Goal: Transaction & Acquisition: Obtain resource

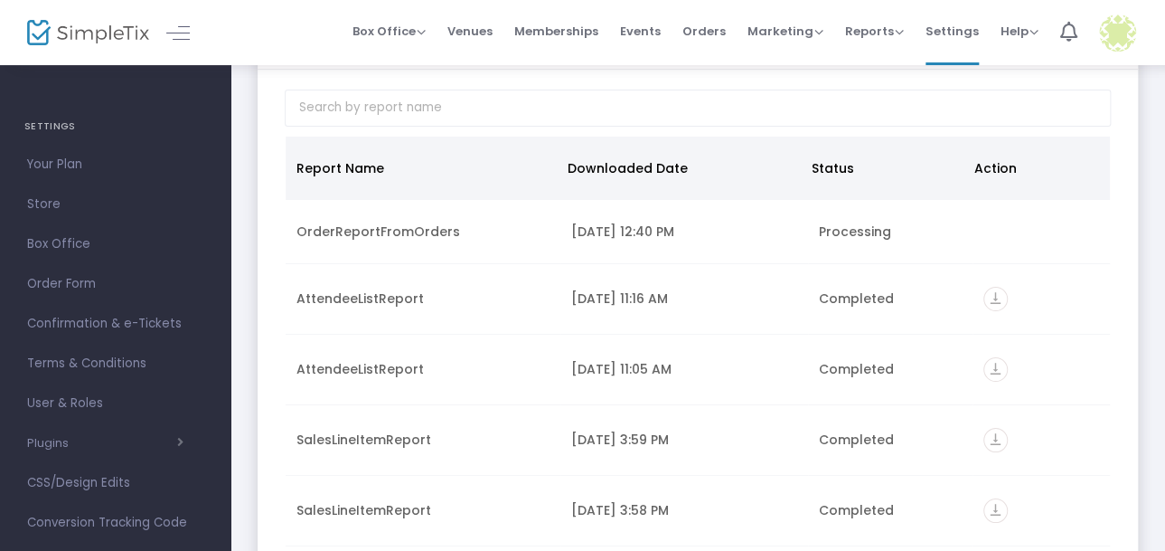
scroll to position [89, 0]
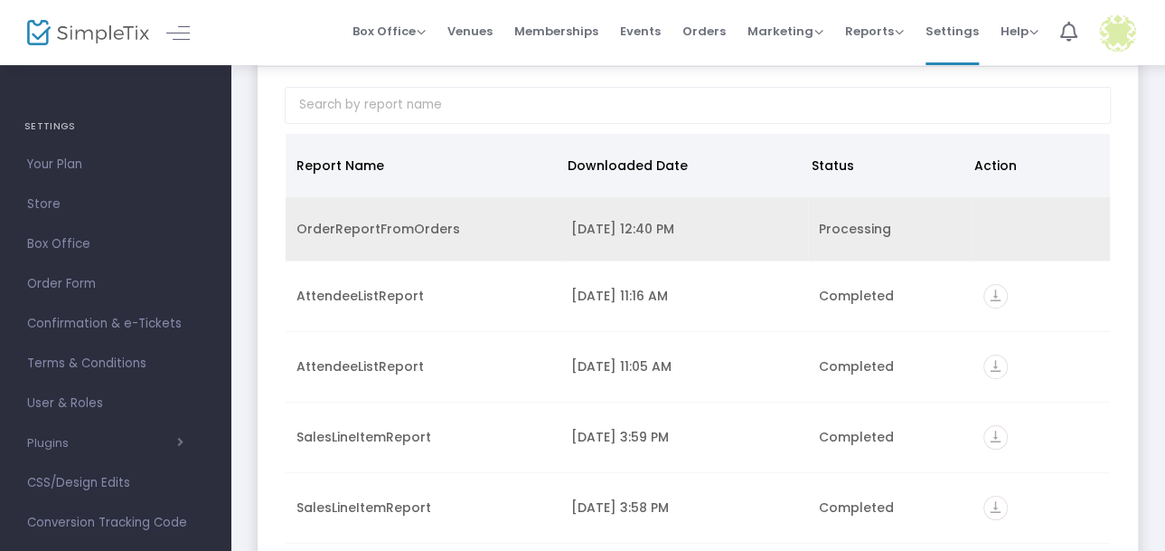
click at [333, 232] on div "OrderReportFromOrders" at bounding box center [423, 229] width 253 height 18
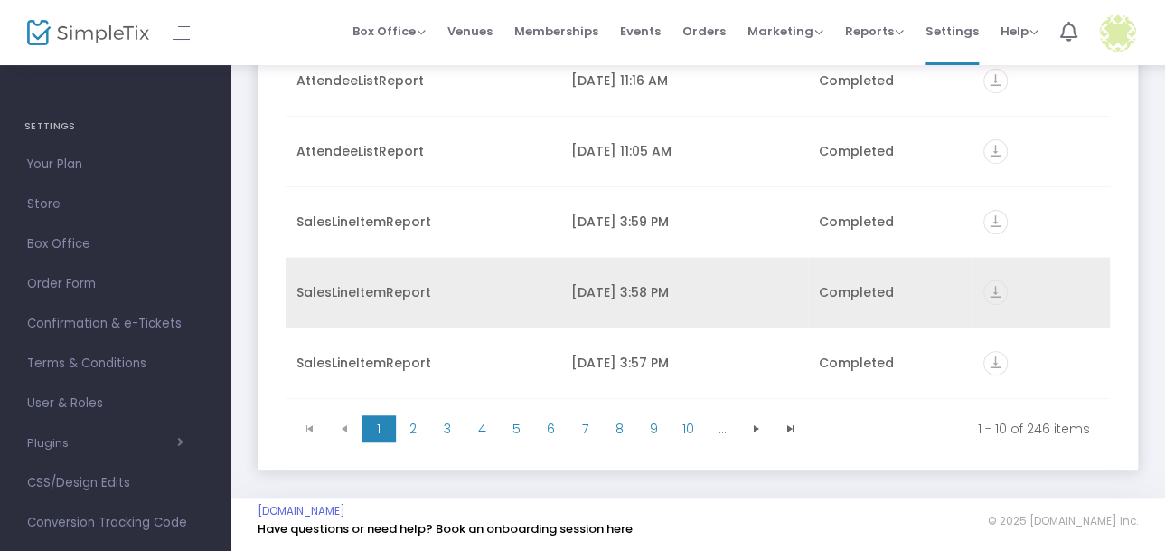
scroll to position [0, 0]
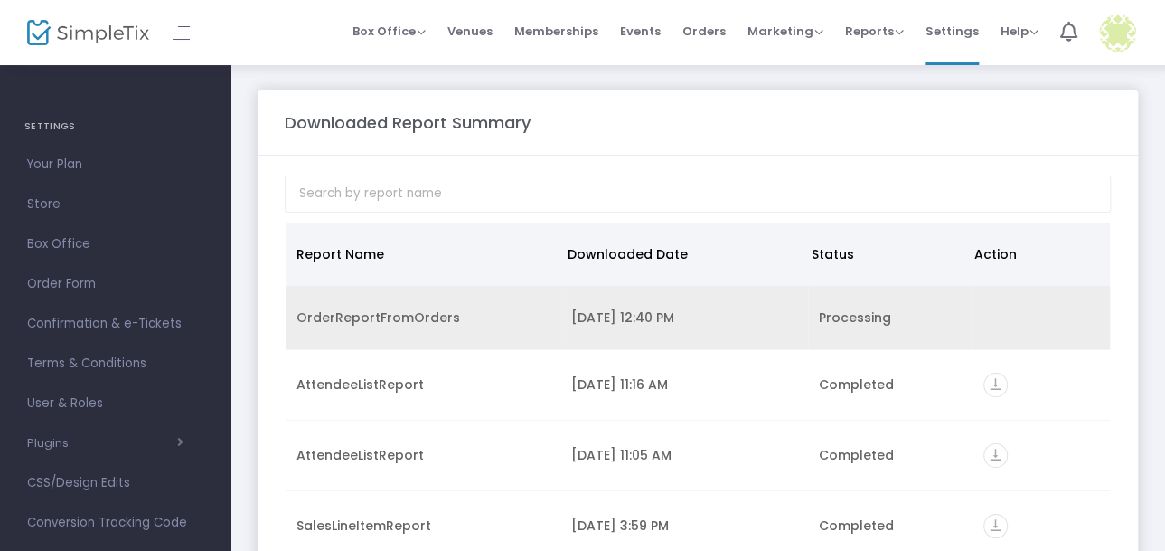
click at [954, 338] on td "Processing" at bounding box center [890, 318] width 165 height 64
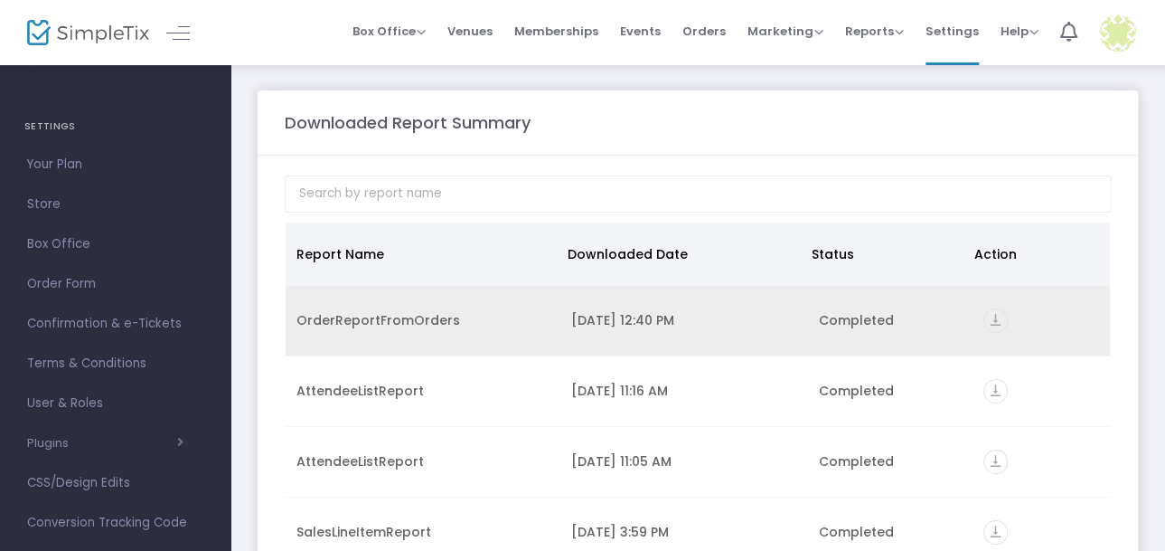
click at [711, 336] on td "[DATE] 12:40 PM" at bounding box center [685, 321] width 248 height 71
click at [986, 313] on icon "vertical_align_bottom" at bounding box center [996, 320] width 24 height 24
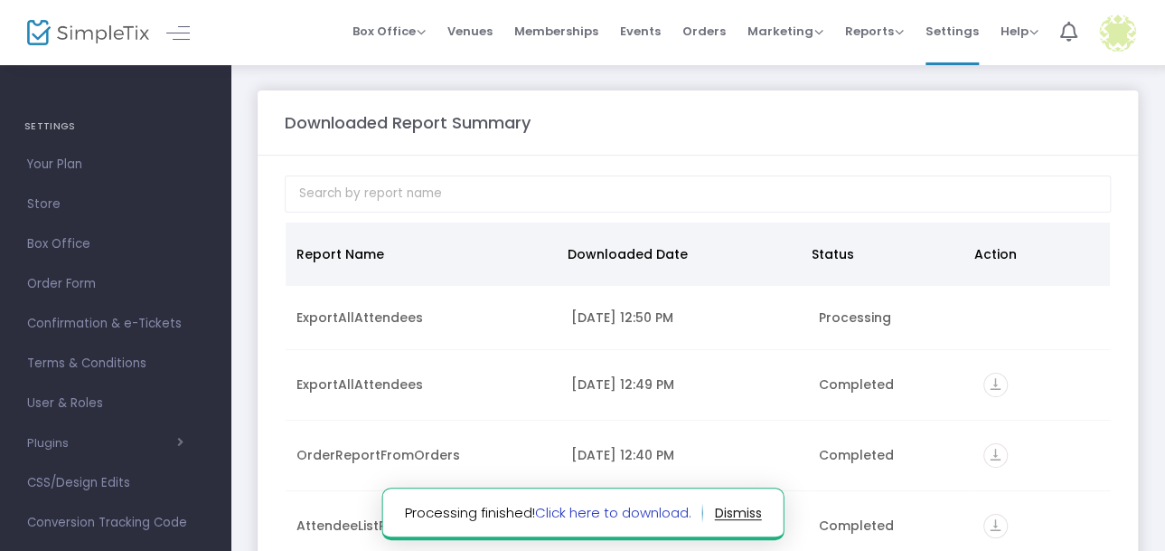
click at [627, 513] on link "Click here to download." at bounding box center [612, 512] width 156 height 19
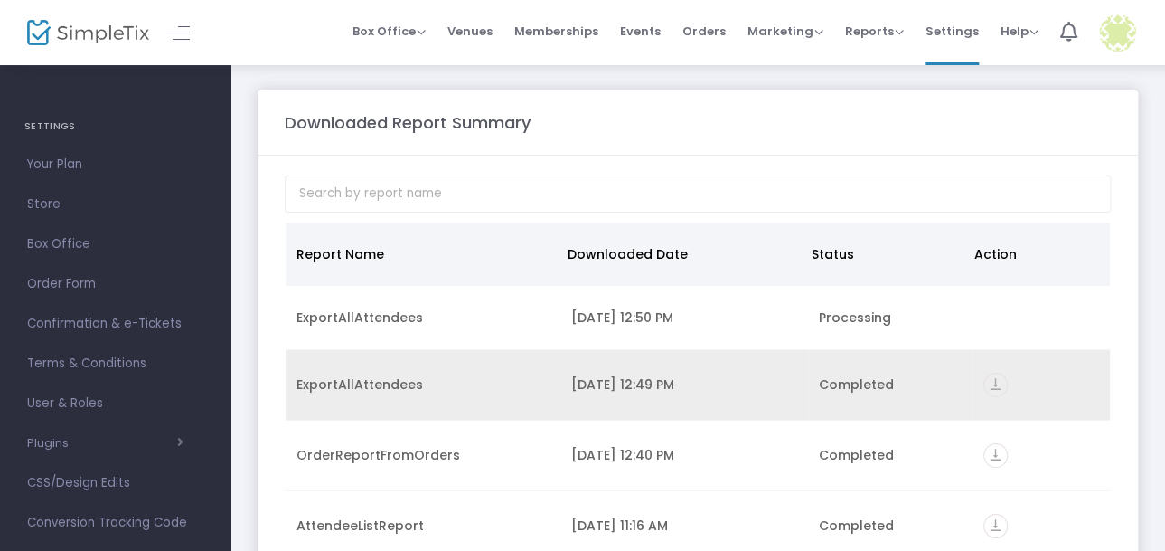
click at [990, 385] on icon "vertical_align_bottom" at bounding box center [996, 384] width 24 height 24
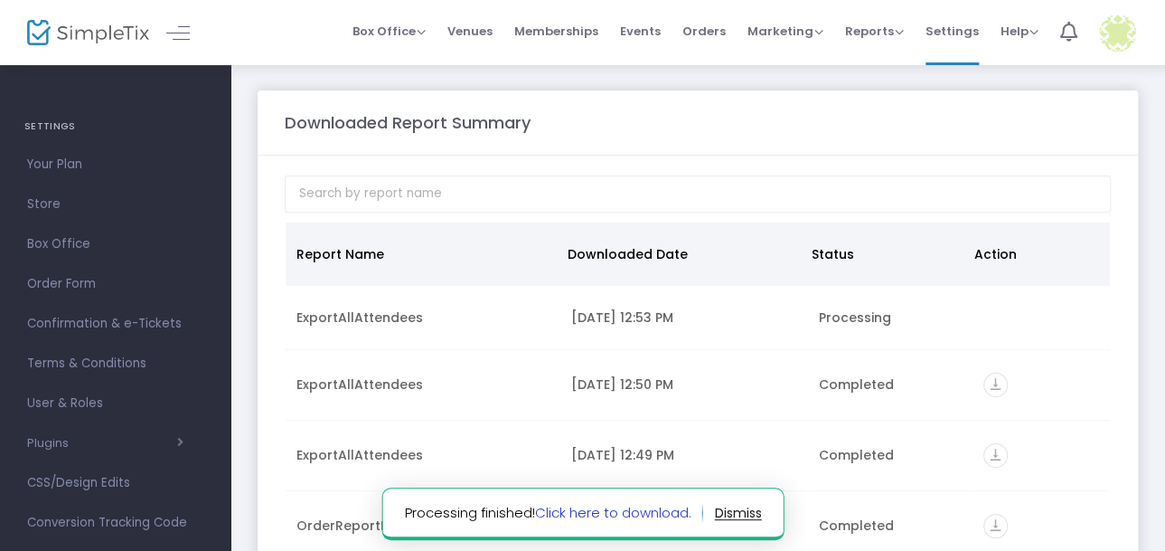
click at [575, 515] on link "Click here to download." at bounding box center [612, 512] width 156 height 19
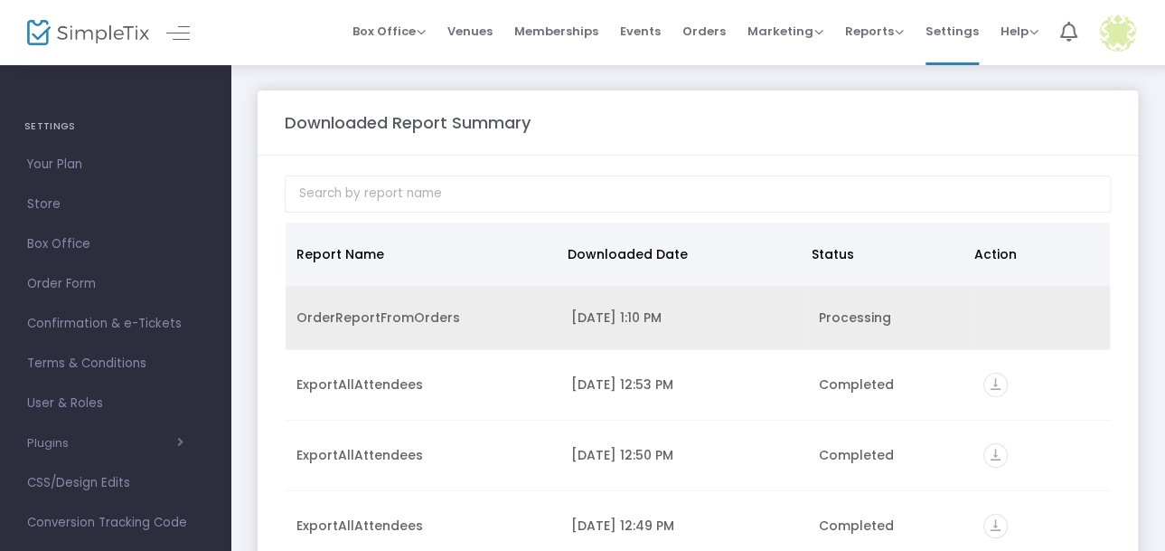
click at [742, 302] on td "9/18/2025 1:10 PM" at bounding box center [685, 318] width 248 height 64
click at [842, 318] on div "Processing" at bounding box center [890, 317] width 143 height 18
click at [859, 308] on div "Processing" at bounding box center [890, 317] width 143 height 18
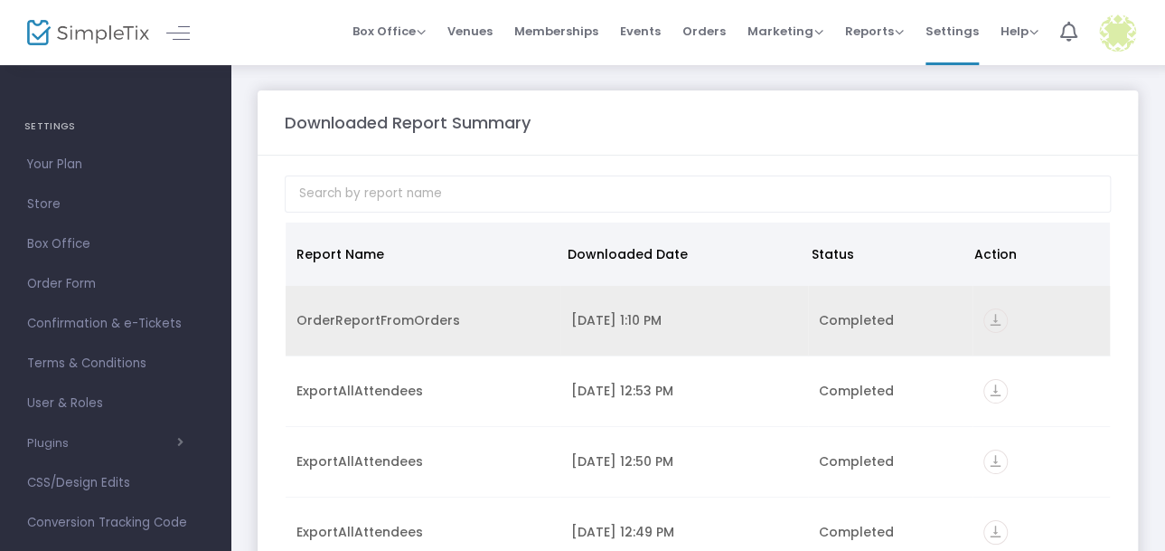
click at [985, 324] on icon "vertical_align_bottom" at bounding box center [996, 320] width 24 height 24
